Goal: Check status: Check status

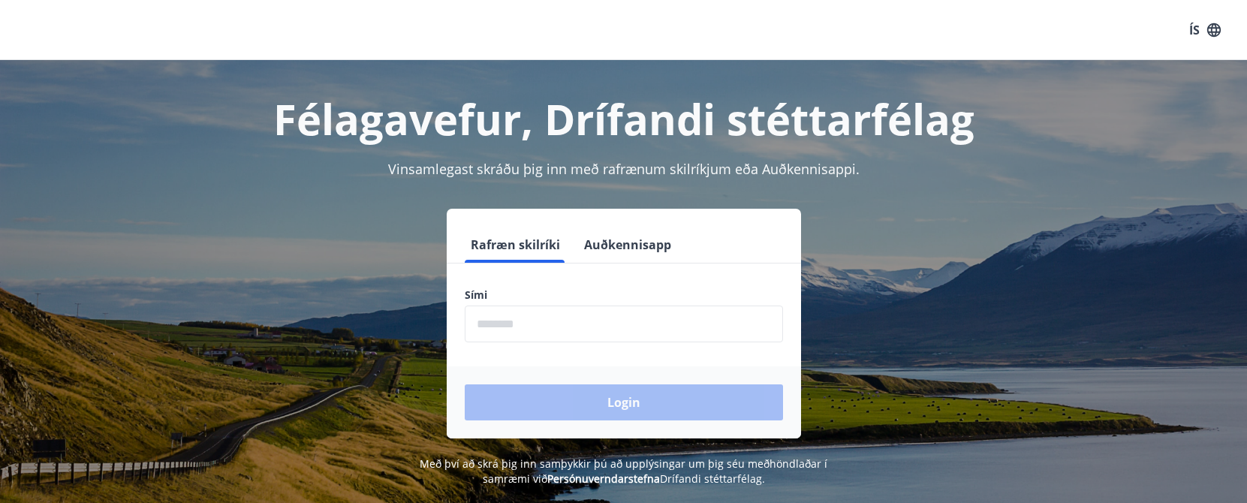
click at [664, 246] on button "Auðkennisapp" at bounding box center [627, 245] width 99 height 36
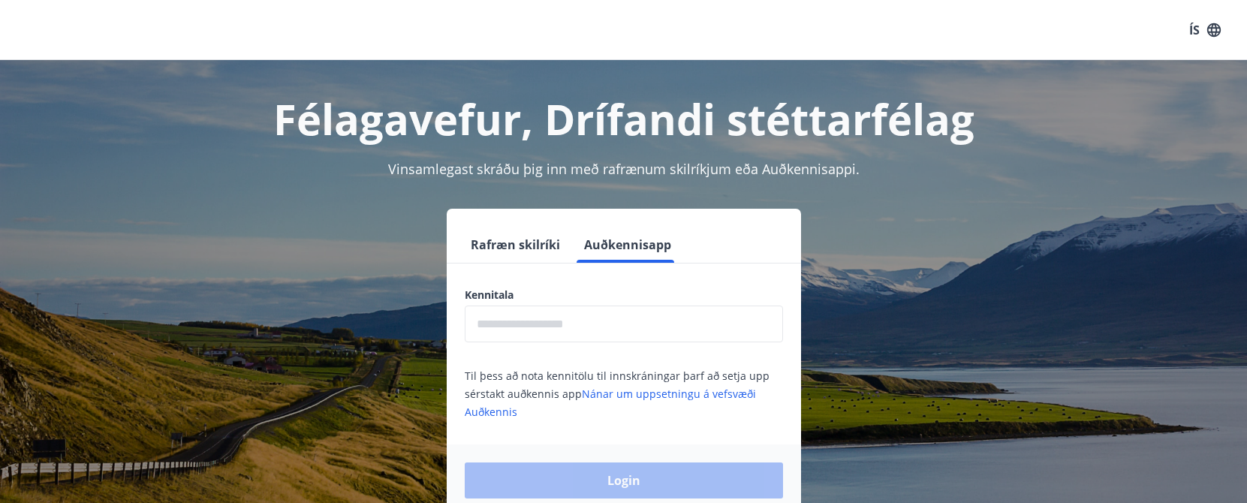
click at [545, 322] on input "text" at bounding box center [624, 324] width 318 height 37
click at [545, 323] on input "text" at bounding box center [624, 324] width 318 height 37
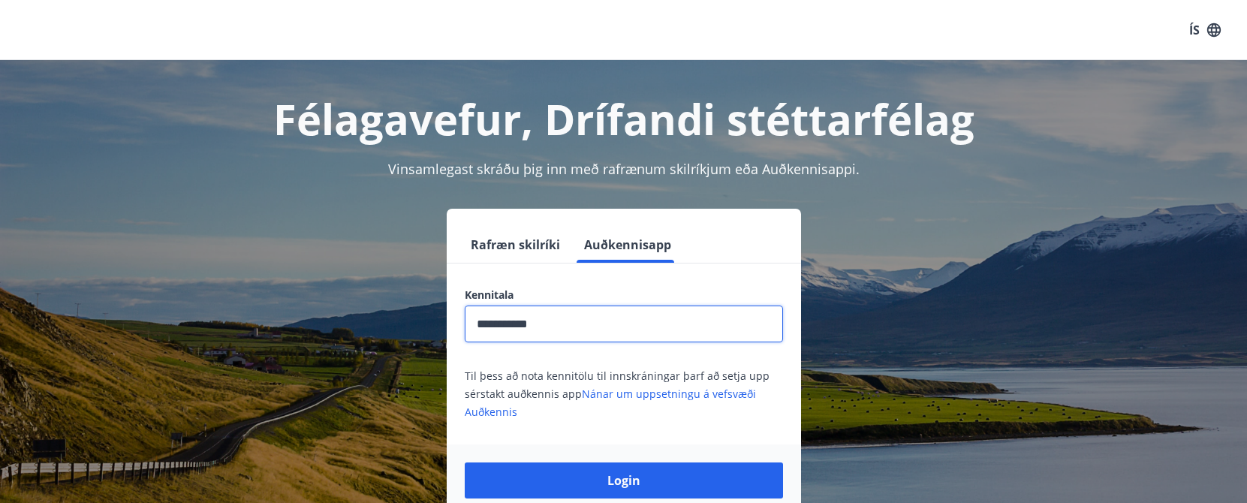
type input "**********"
click at [465, 463] on button "Login" at bounding box center [624, 481] width 318 height 36
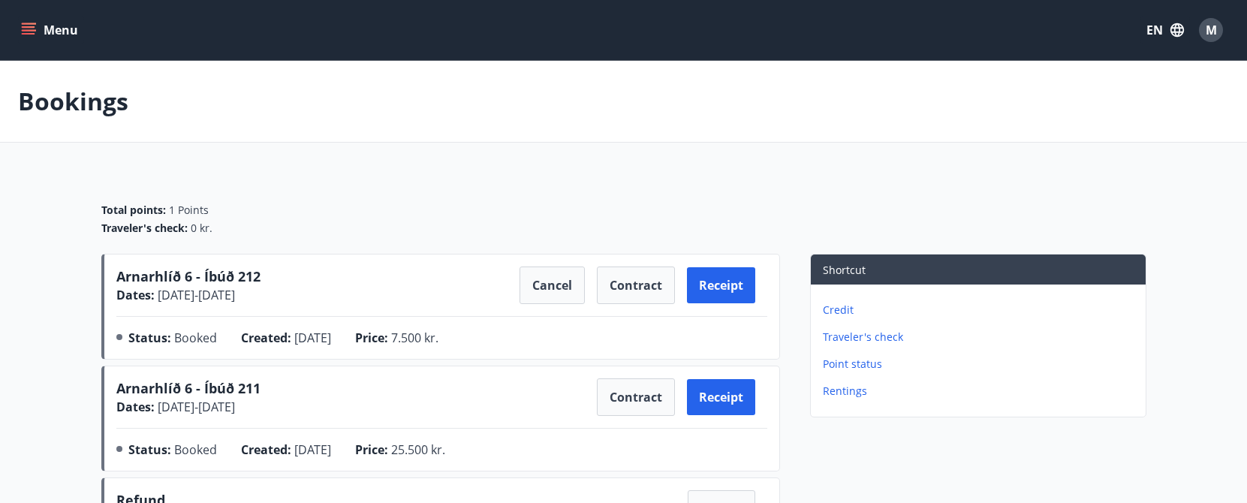
click at [66, 20] on button "Menu" at bounding box center [51, 30] width 66 height 27
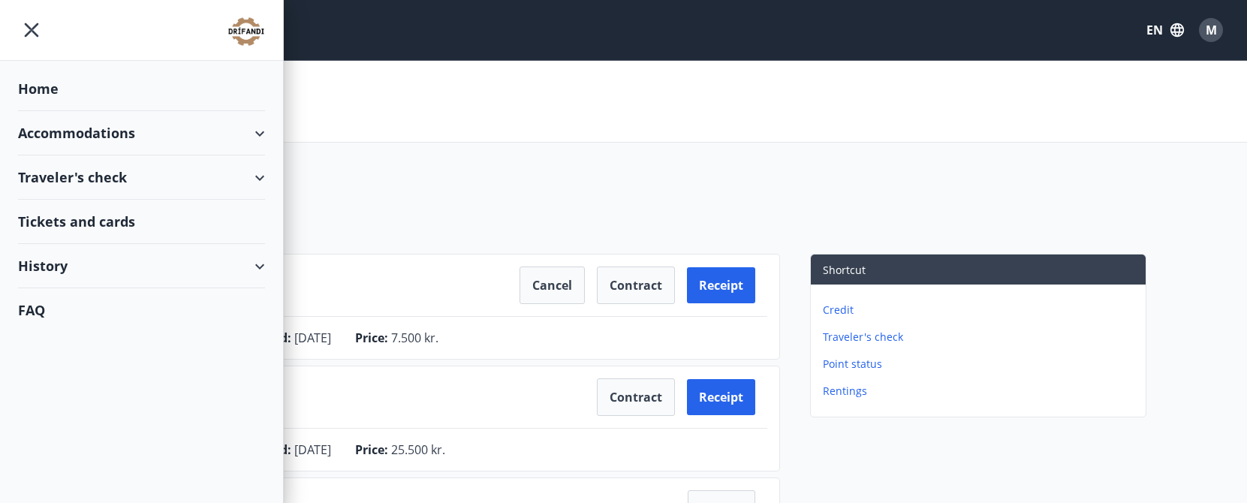
click at [23, 103] on div "Home" at bounding box center [141, 89] width 247 height 44
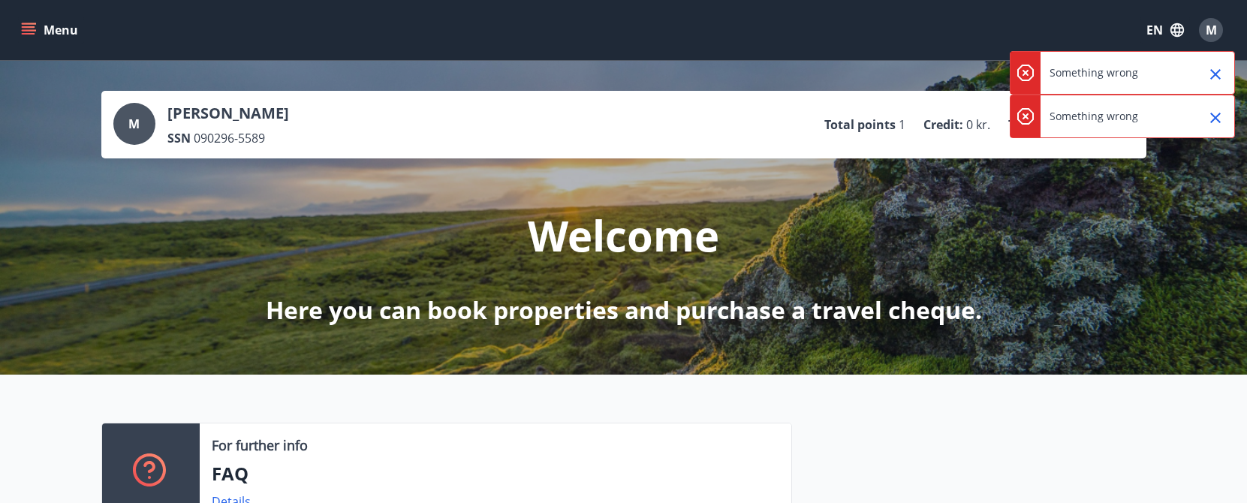
click at [1215, 78] on icon "Close" at bounding box center [1216, 74] width 18 height 18
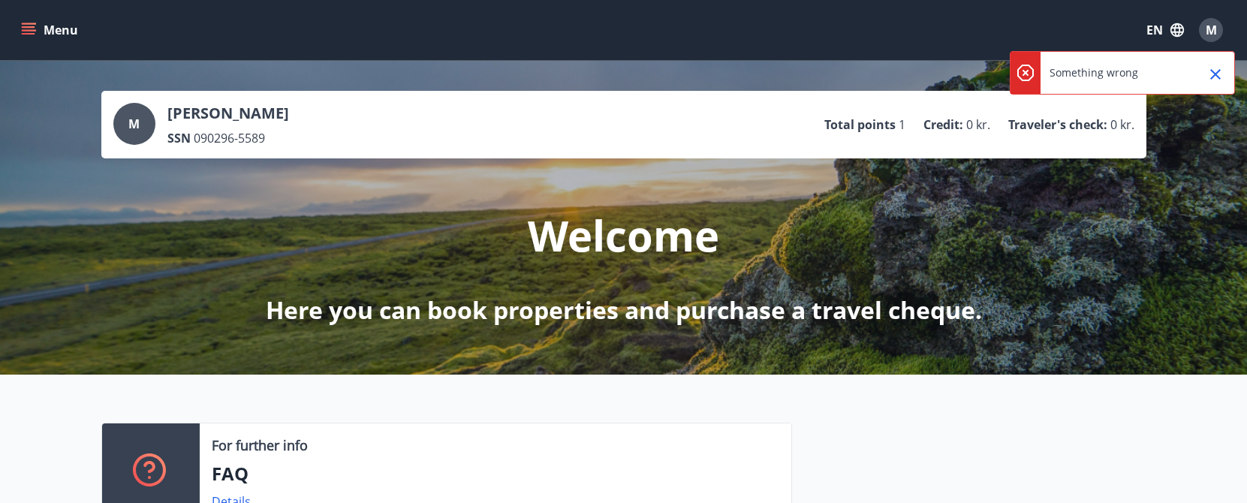
click at [1215, 78] on icon "Close" at bounding box center [1216, 74] width 18 height 18
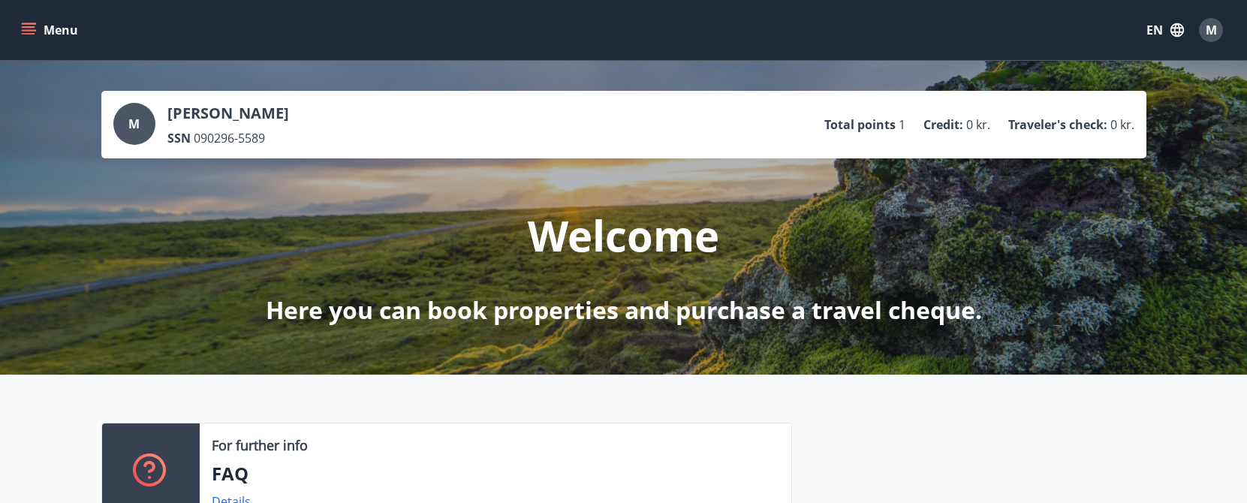
click at [262, 122] on p "[PERSON_NAME]" at bounding box center [228, 113] width 122 height 21
click at [34, 29] on icon "menu" at bounding box center [28, 30] width 15 height 15
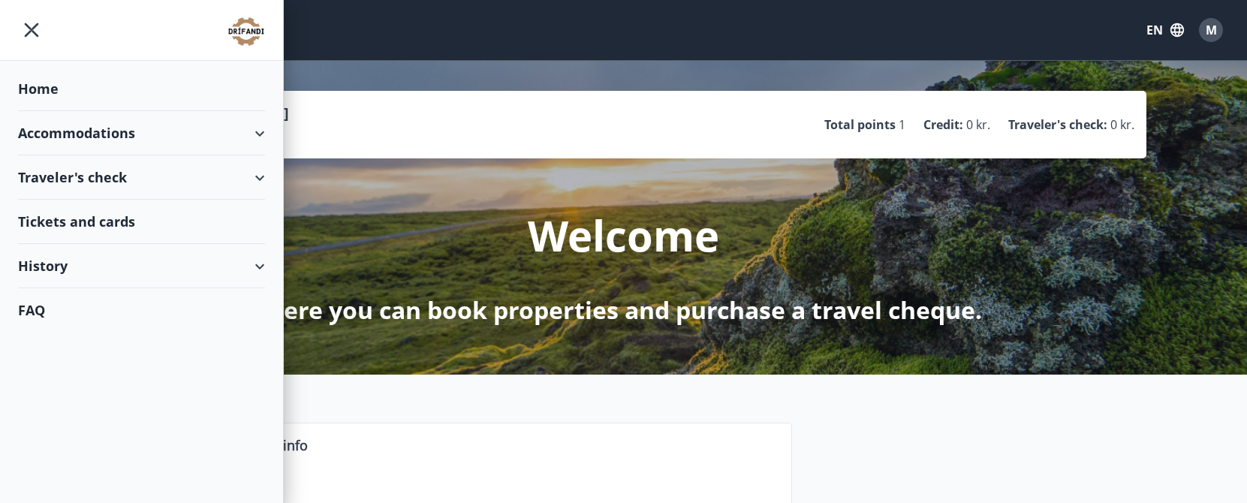
click at [41, 83] on div "Home" at bounding box center [141, 89] width 247 height 44
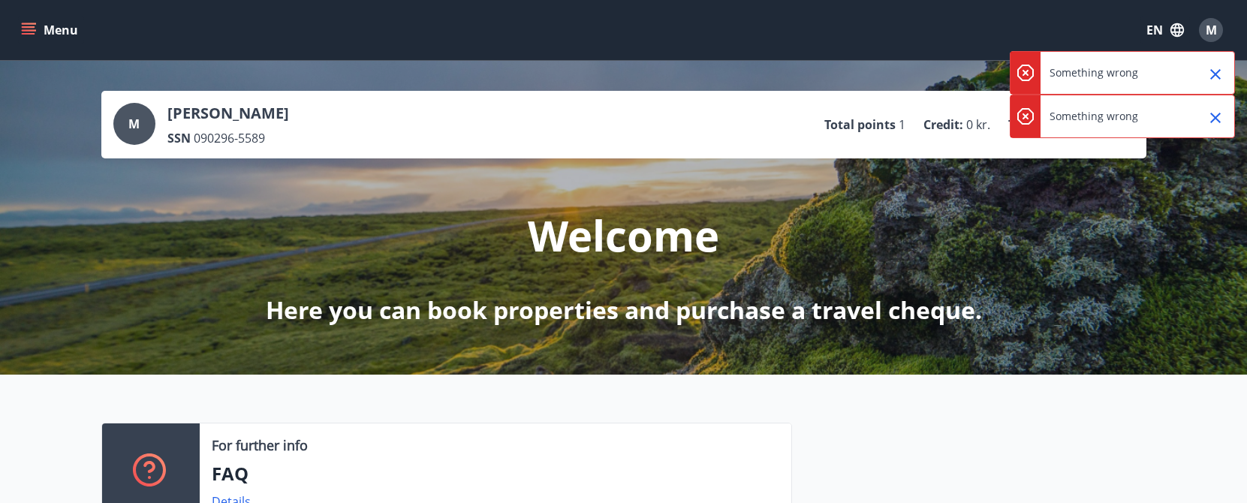
click at [35, 35] on icon "menu" at bounding box center [28, 30] width 15 height 15
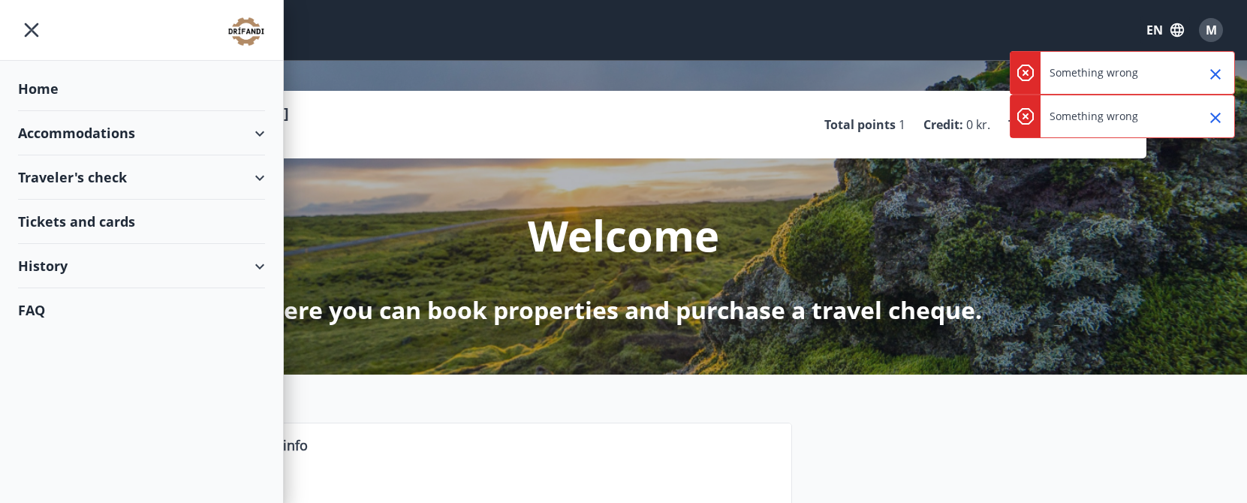
click at [67, 267] on div "History" at bounding box center [141, 266] width 247 height 44
click at [61, 331] on div "Bookings" at bounding box center [141, 336] width 223 height 32
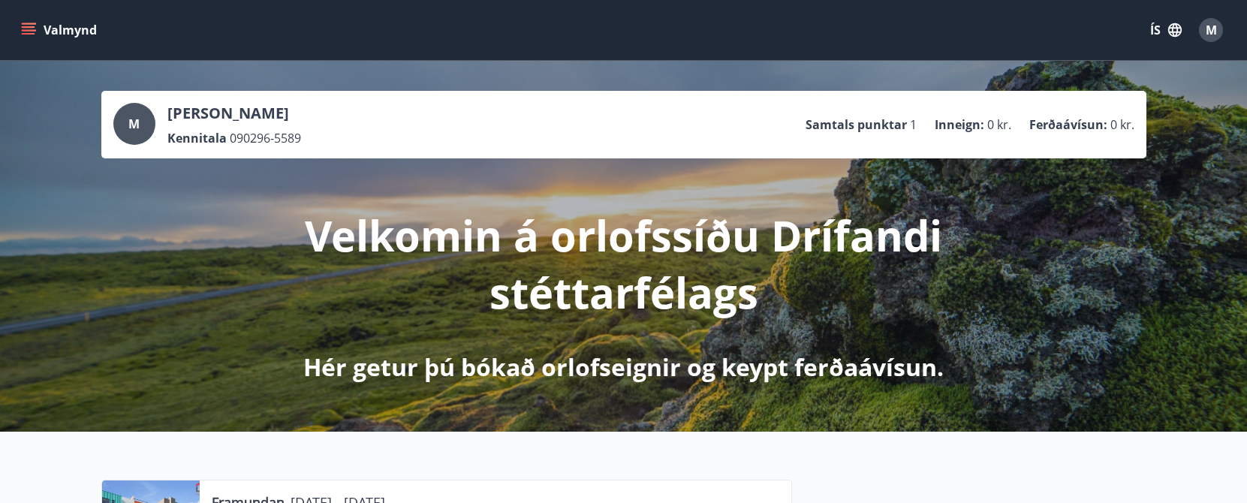
click at [1168, 24] on icon "button" at bounding box center [1175, 30] width 17 height 17
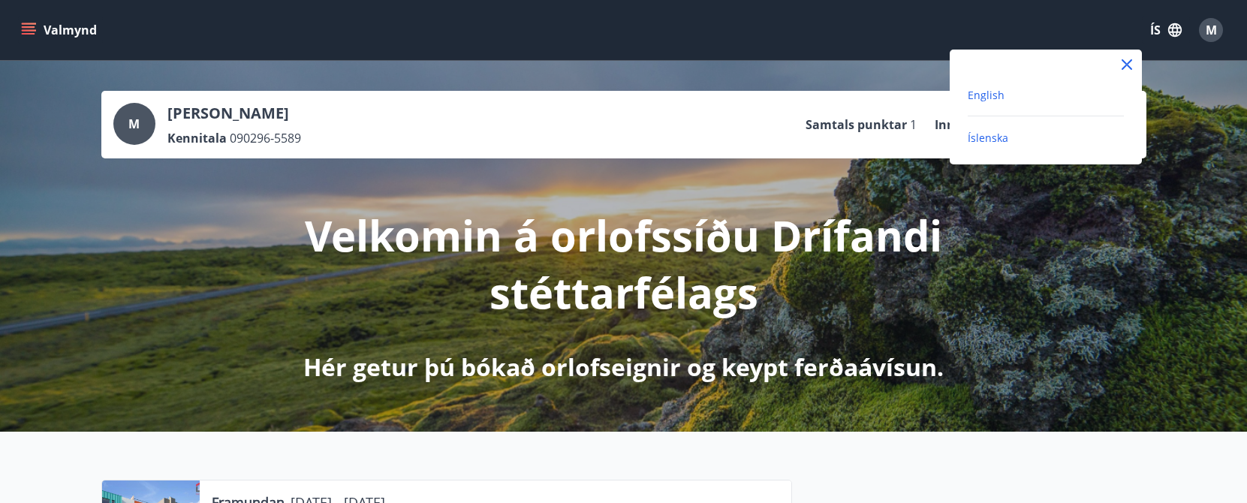
click at [988, 92] on span "English" at bounding box center [986, 95] width 37 height 14
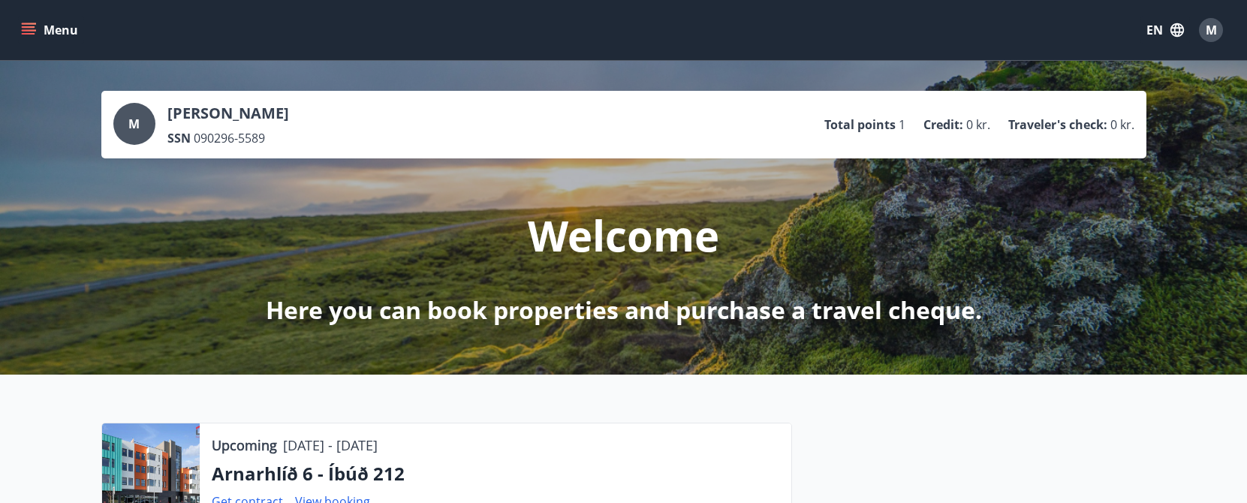
click at [44, 41] on button "Menu" at bounding box center [51, 30] width 66 height 27
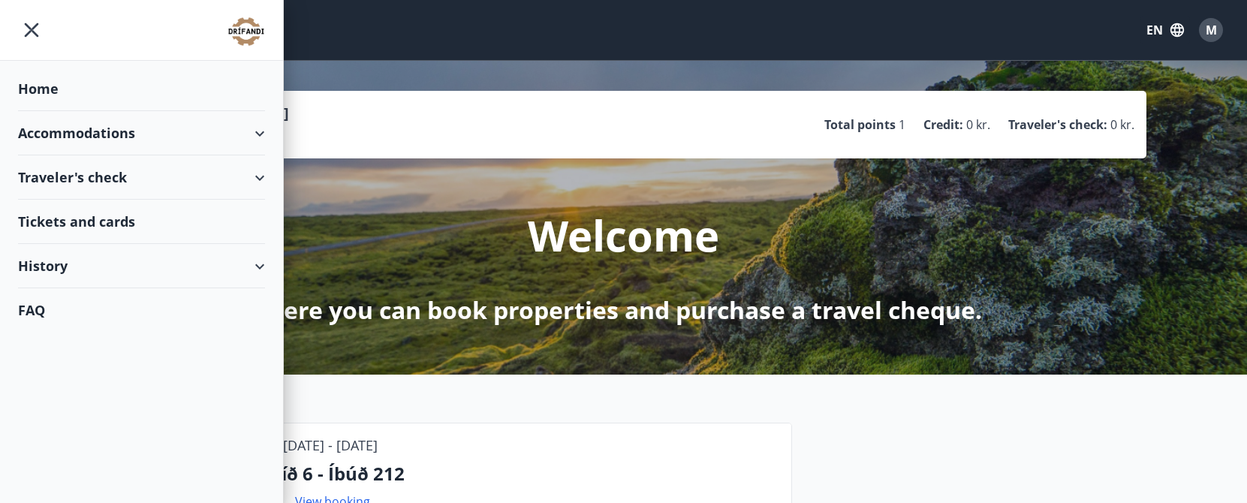
click at [107, 273] on div "History" at bounding box center [141, 266] width 247 height 44
click at [51, 345] on div "Bookings" at bounding box center [141, 336] width 223 height 32
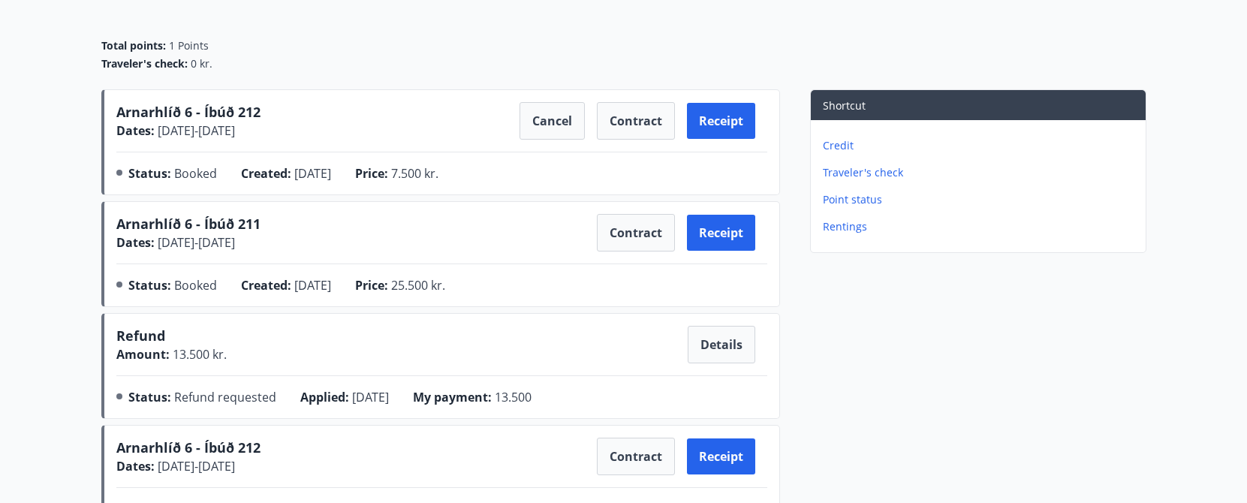
scroll to position [166, 0]
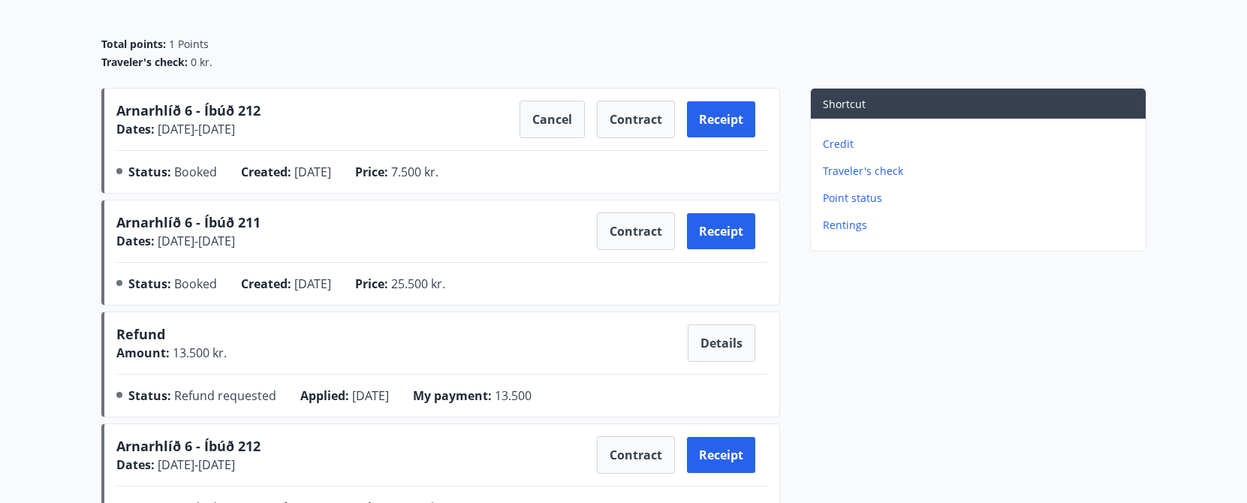
click at [559, 365] on div "Refund Amount : 13.500 kr. Details Status : Refund requested Applied : [DATE] M…" at bounding box center [441, 367] width 651 height 86
click at [746, 366] on div "Refund Amount : 13.500 kr. Details Status : Refund requested Applied : [DATE] M…" at bounding box center [441, 367] width 651 height 86
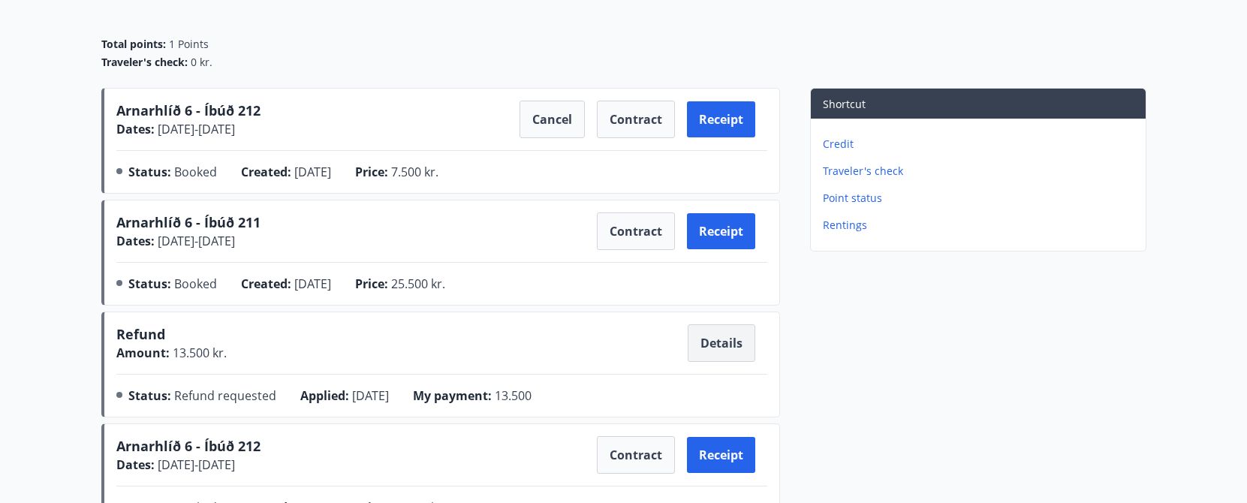
click at [738, 344] on button "Details" at bounding box center [722, 343] width 68 height 38
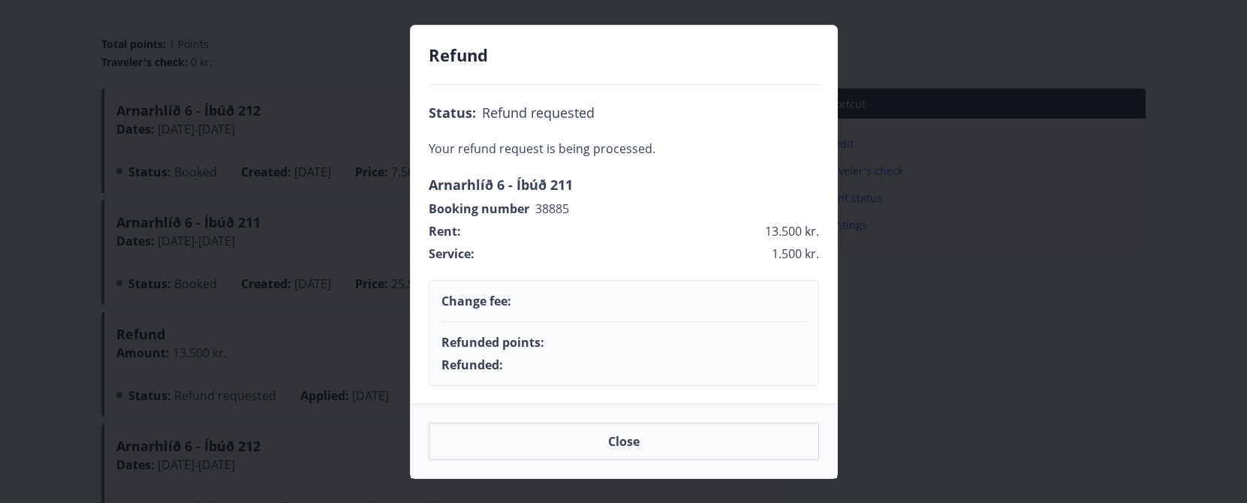
click at [1019, 378] on div "Refund Status : Refund requested Your refund request is being processed. Arnarh…" at bounding box center [623, 251] width 1247 height 503
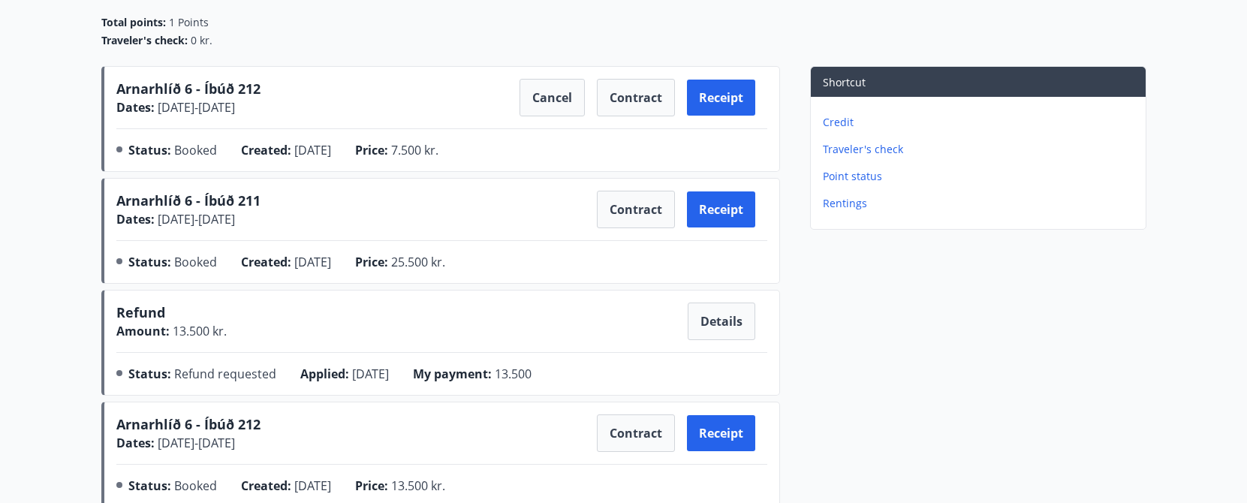
scroll to position [190, 0]
